Goal: Task Accomplishment & Management: Manage account settings

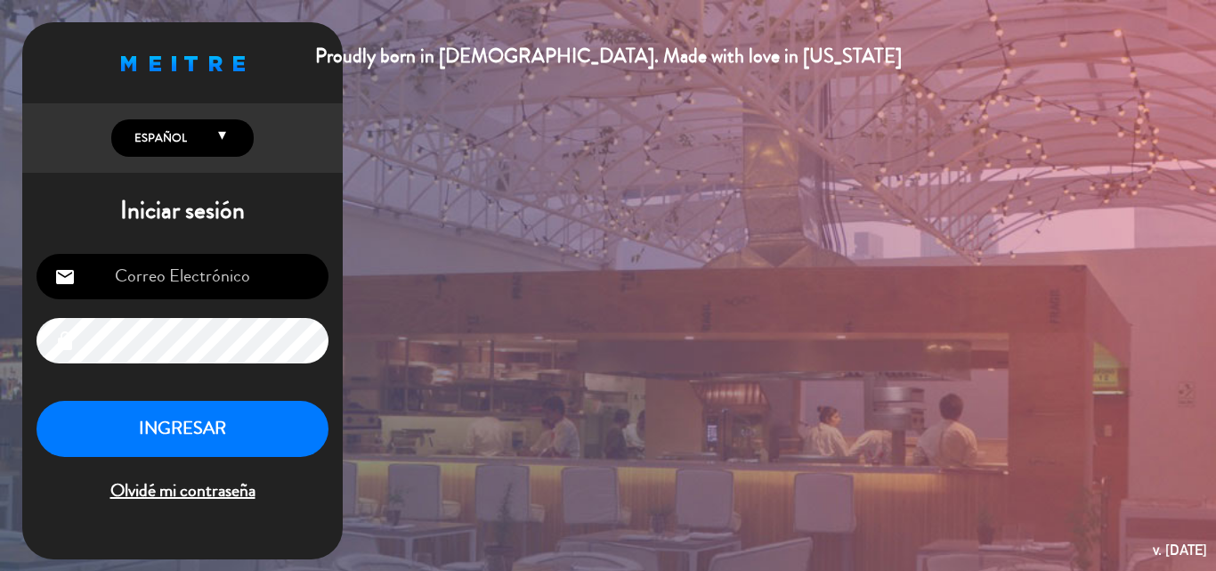
type input "[PERSON_NAME][EMAIL_ADDRESS][DOMAIN_NAME]"
click at [181, 424] on button "INGRESAR" at bounding box center [183, 429] width 292 height 56
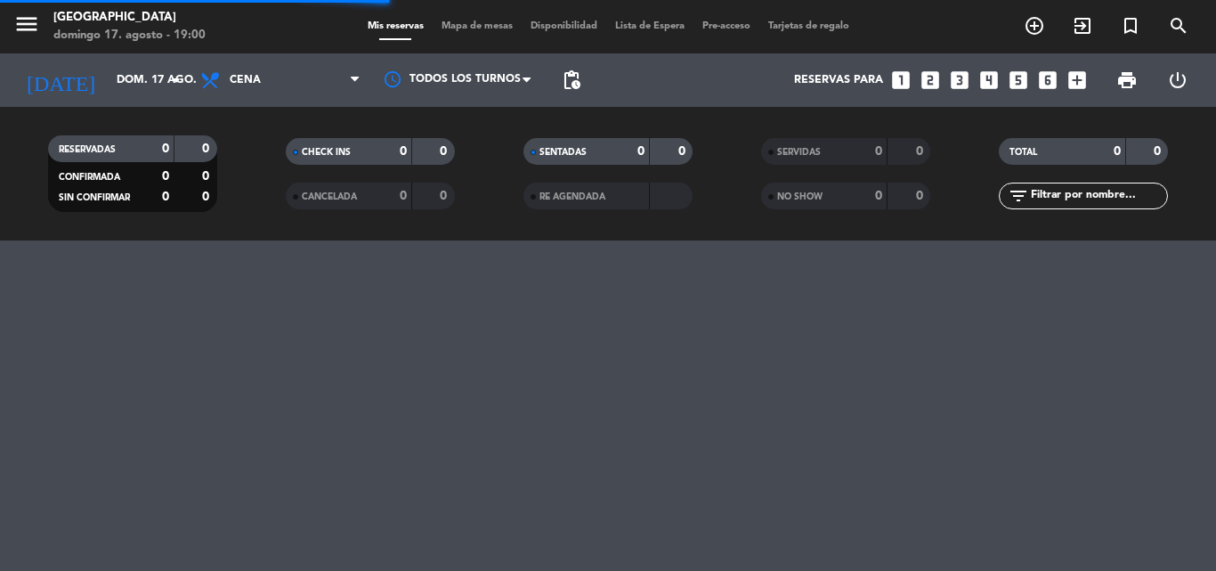
click at [50, 21] on span "menu" at bounding box center [33, 27] width 40 height 42
click at [18, 30] on icon "menu" at bounding box center [26, 24] width 27 height 27
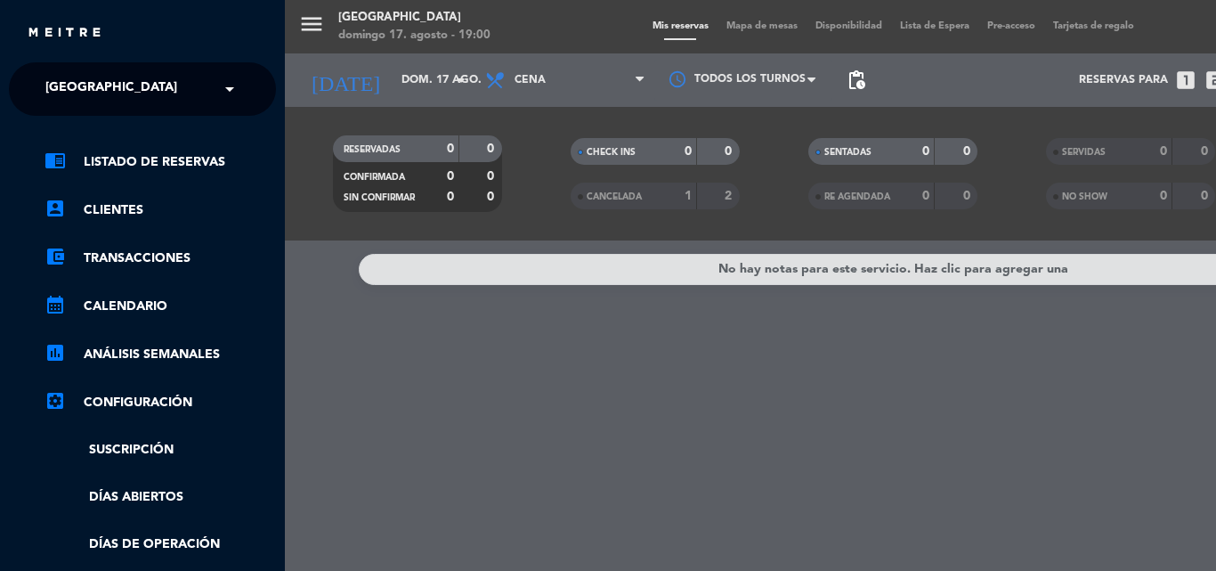
click at [147, 93] on div "× [GEOGRAPHIC_DATA]" at bounding box center [121, 88] width 166 height 37
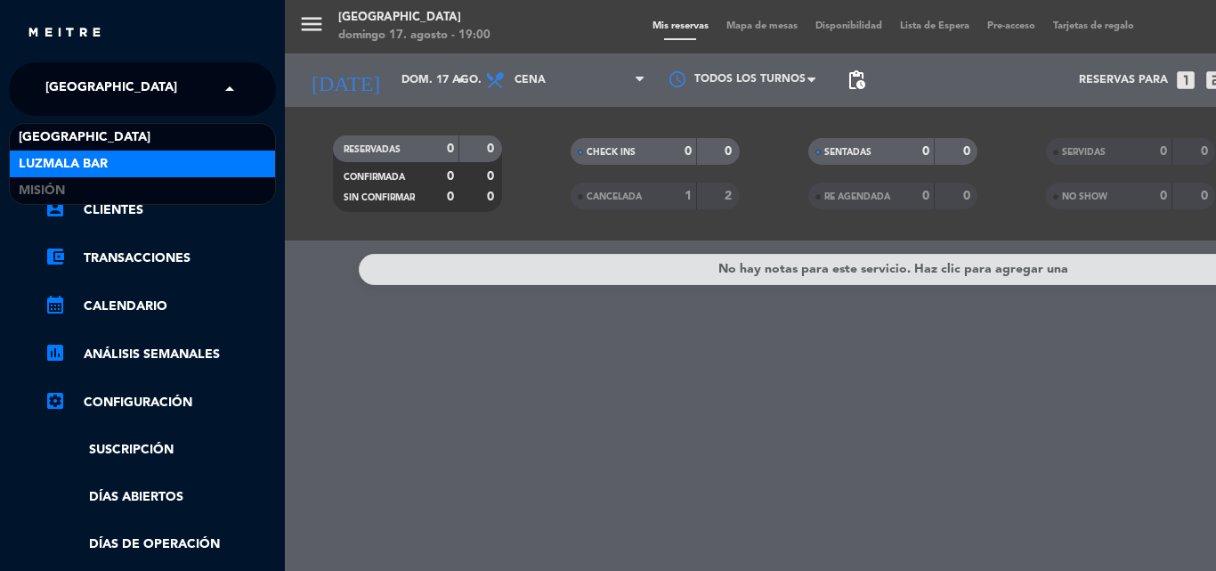
click at [110, 165] on div "Luzmala Bar" at bounding box center [142, 163] width 265 height 27
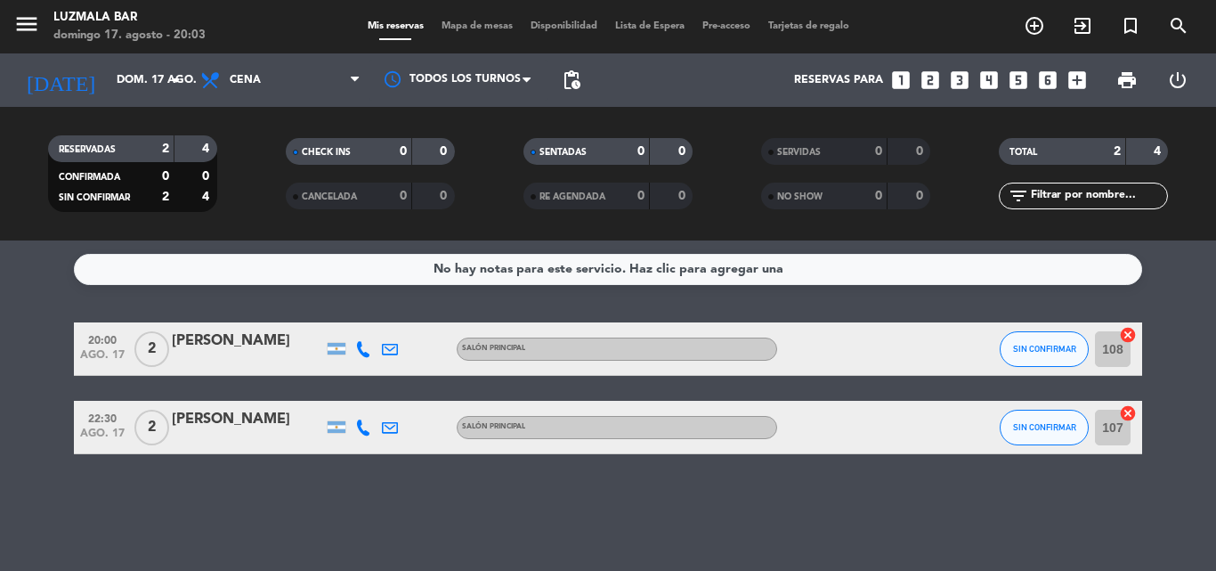
click at [69, 238] on div "RESERVADAS 2 4 CONFIRMADA 0 0 SIN CONFIRMAR 2 4 CHECK INS 0 0 CANCELADA 0 0 SEN…" at bounding box center [608, 174] width 1216 height 134
click at [1062, 349] on span "SIN CONFIRMAR" at bounding box center [1044, 349] width 63 height 10
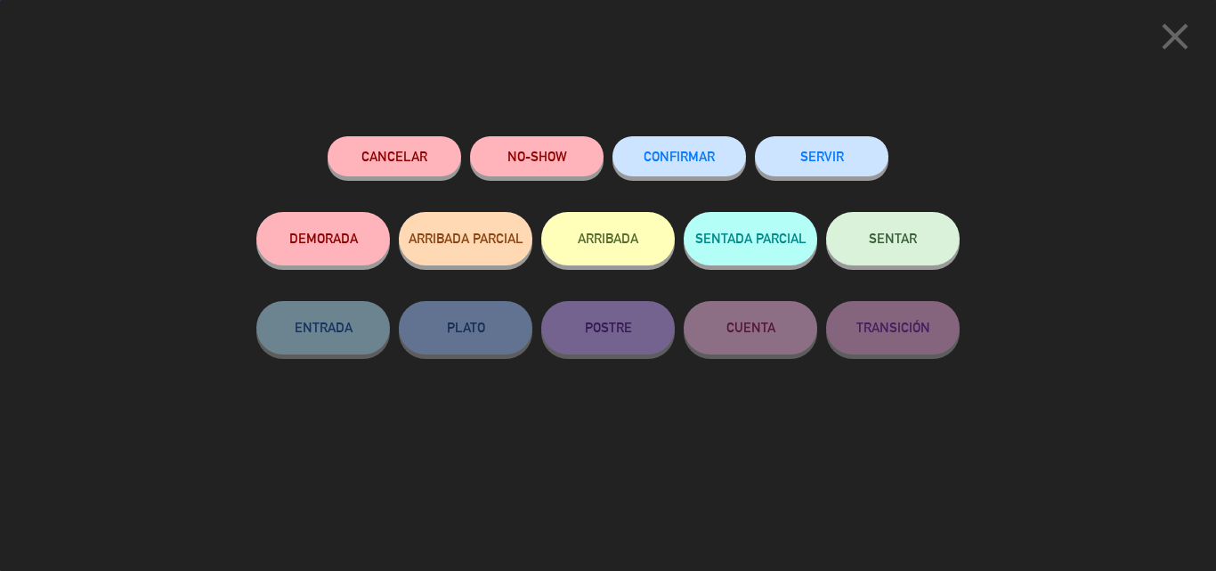
click at [656, 151] on span "CONFIRMAR" at bounding box center [679, 156] width 71 height 15
click at [693, 165] on button "CONFIRMAR" at bounding box center [679, 156] width 134 height 40
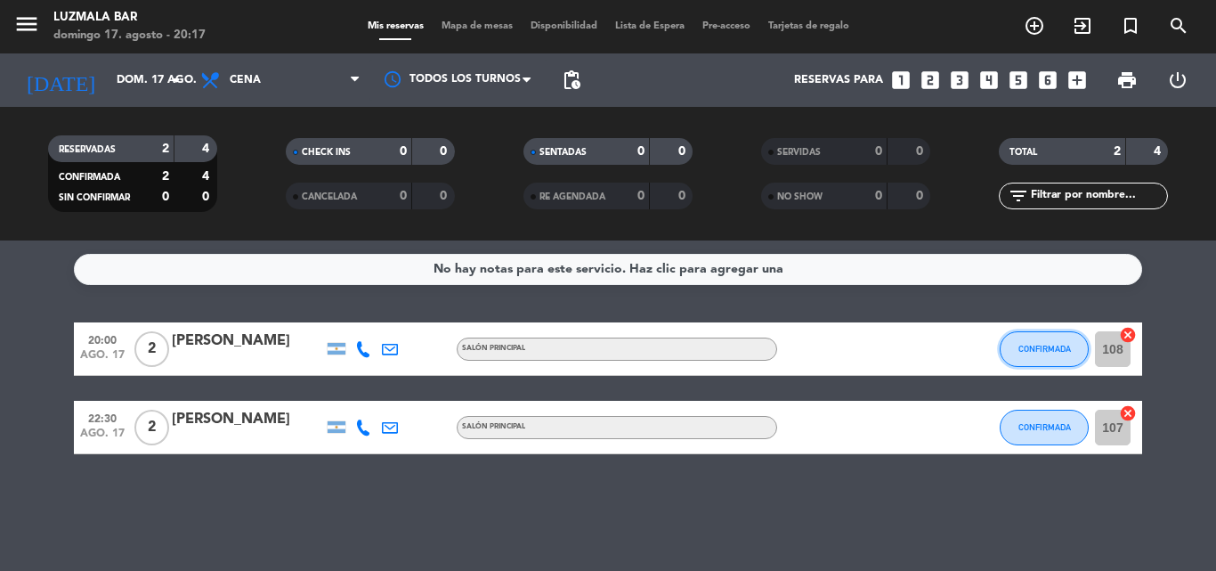
click at [1050, 339] on button "CONFIRMADA" at bounding box center [1044, 349] width 89 height 36
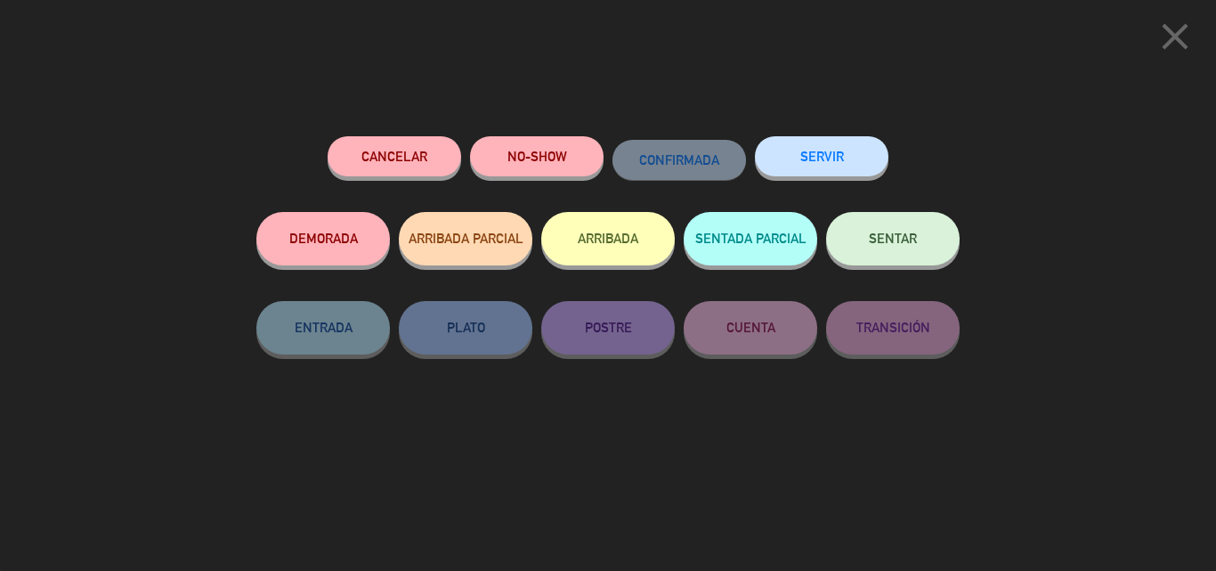
click at [362, 247] on button "DEMORADA" at bounding box center [323, 238] width 134 height 53
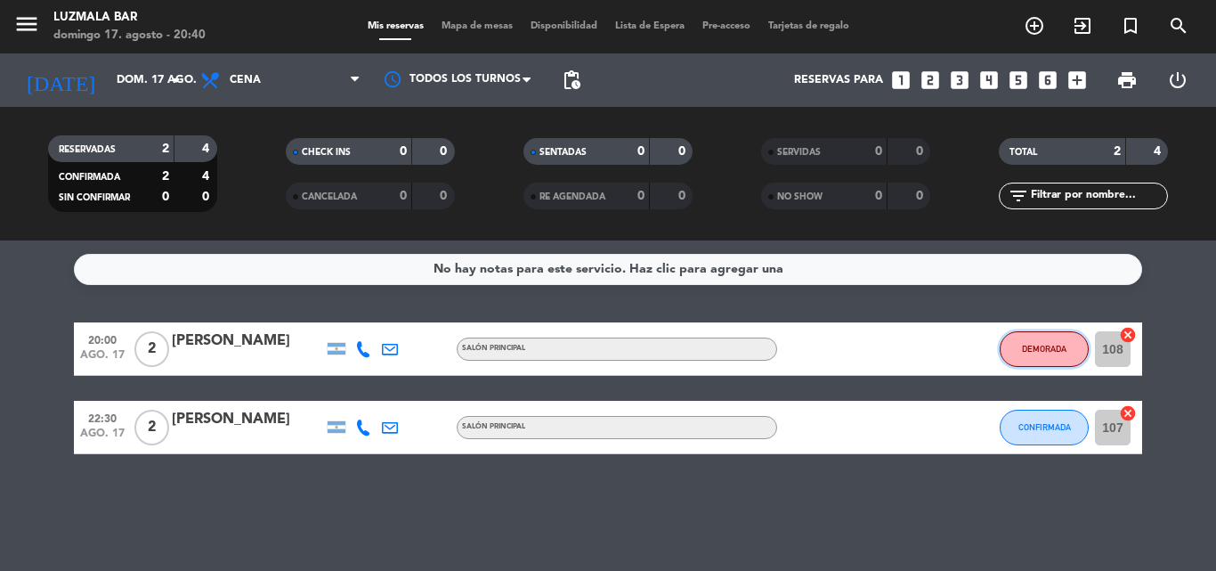
click at [1039, 355] on button "DEMORADA" at bounding box center [1044, 349] width 89 height 36
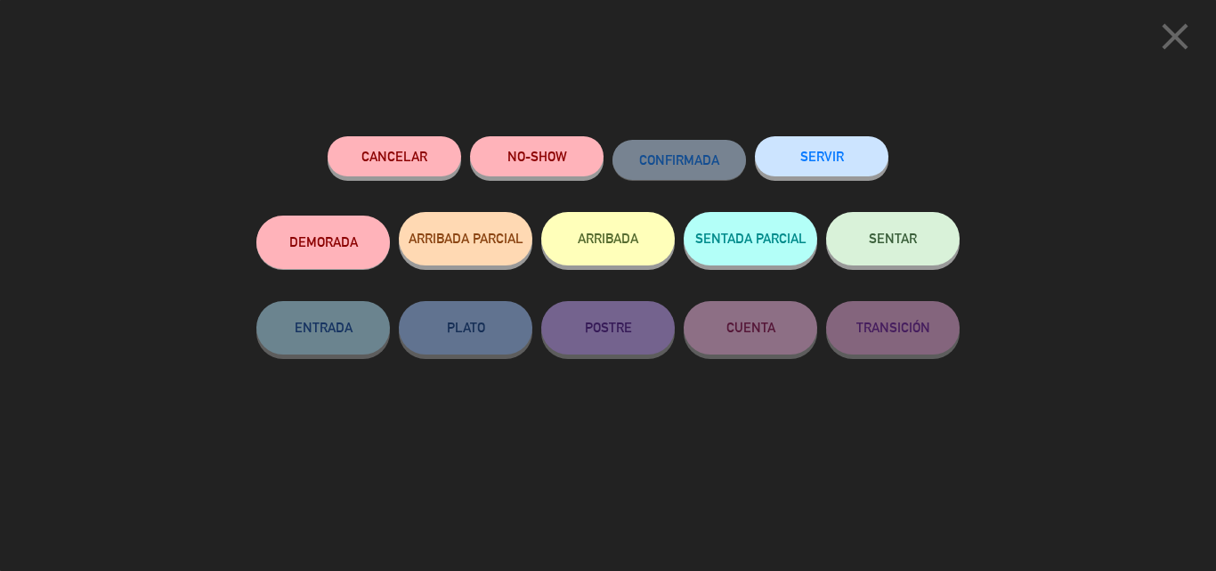
click at [909, 243] on span "SENTAR" at bounding box center [893, 238] width 48 height 15
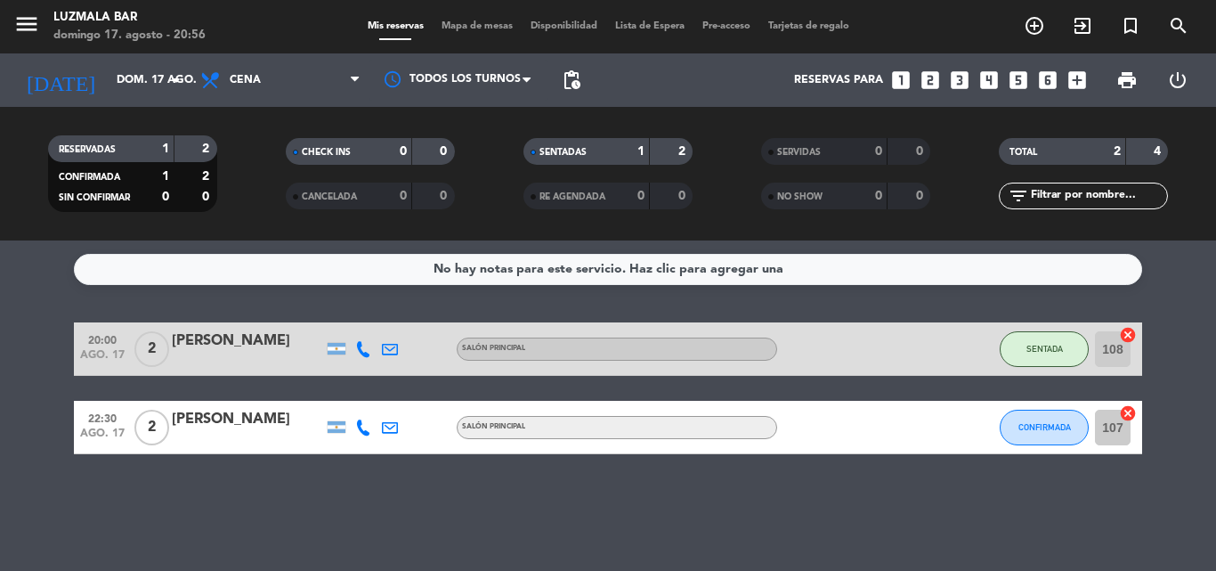
click at [388, 425] on icon at bounding box center [390, 427] width 16 height 16
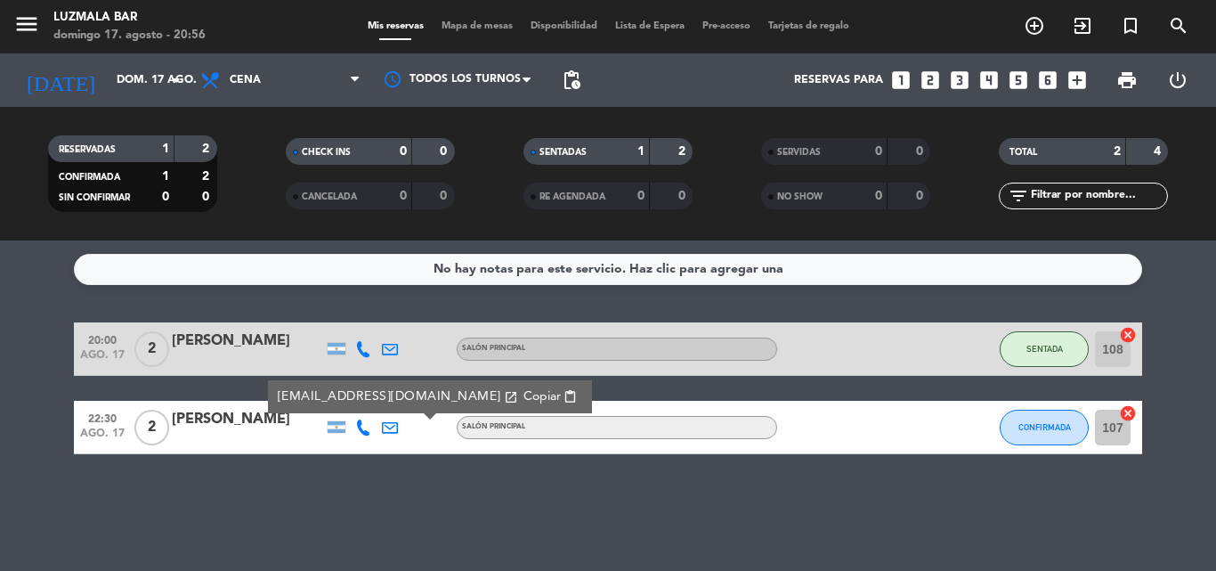
click at [304, 432] on div at bounding box center [247, 439] width 151 height 14
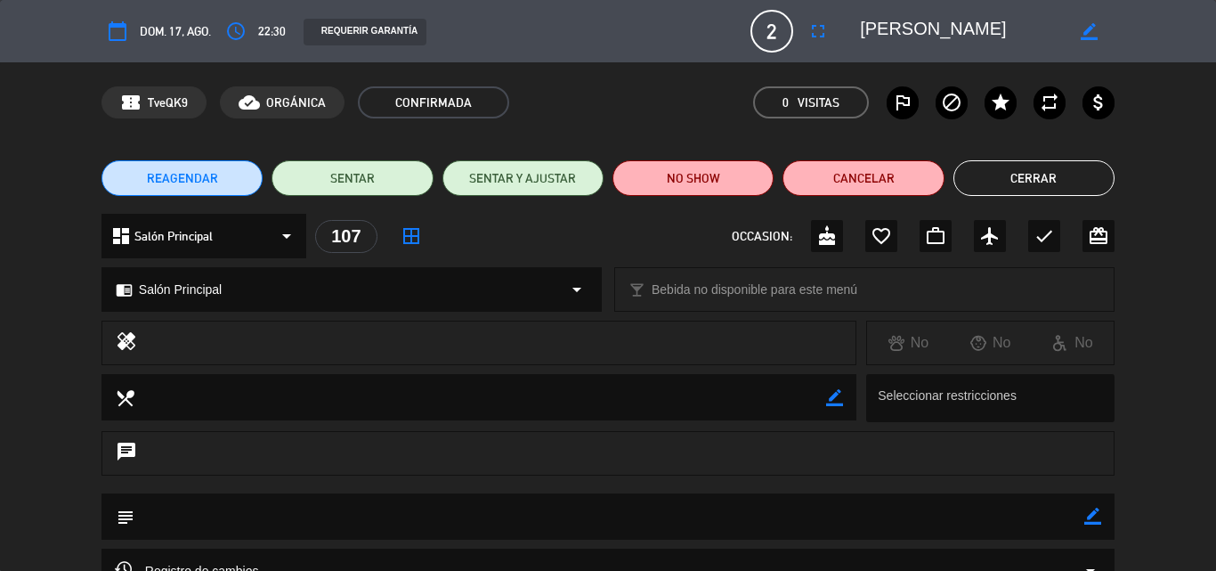
type input "[PERSON_NAME][EMAIL_ADDRESS][DOMAIN_NAME]"
